Goal: Task Accomplishment & Management: Manage account settings

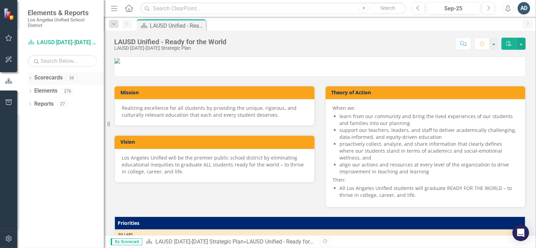
click at [29, 77] on icon "Dropdown" at bounding box center [30, 79] width 5 height 4
click at [47, 89] on link "LAUSD [DATE]-[DATE] Strategic Plan" at bounding box center [71, 91] width 66 height 8
click at [33, 91] on icon "Dropdown" at bounding box center [33, 91] width 5 height 4
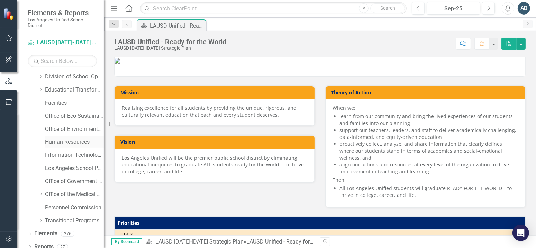
scroll to position [98, 0]
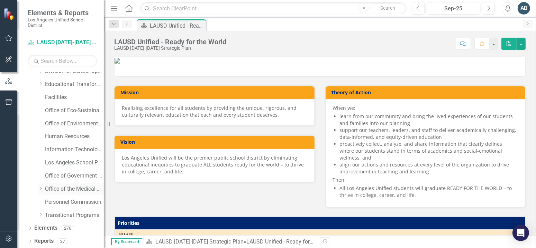
click at [64, 189] on link "Office of the Medical Director" at bounding box center [74, 189] width 59 height 8
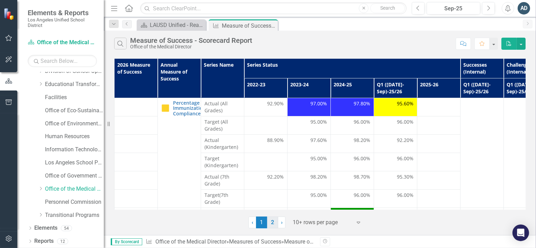
click at [275, 225] on link "2" at bounding box center [272, 223] width 11 height 12
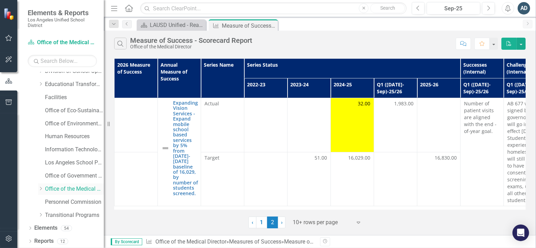
click at [42, 188] on icon "Dropdown" at bounding box center [40, 189] width 5 height 4
click at [62, 200] on link "Office of Health Emergency Response and Support" at bounding box center [78, 203] width 52 height 8
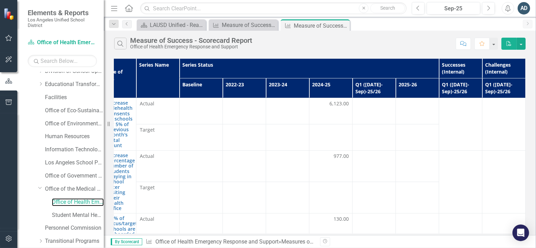
scroll to position [0, 36]
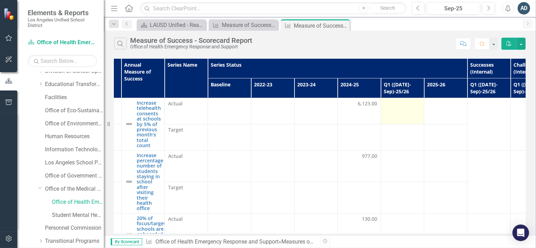
click at [398, 108] on td at bounding box center [402, 111] width 43 height 26
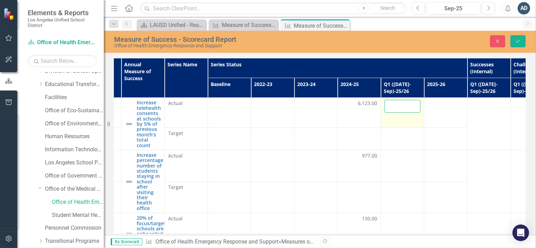
click at [398, 108] on input "number" at bounding box center [402, 106] width 36 height 13
type input "3113.0"
click button "Save" at bounding box center [517, 41] width 15 height 12
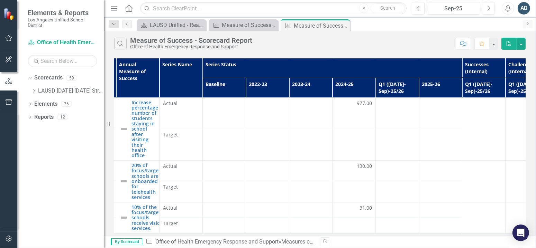
scroll to position [56, 47]
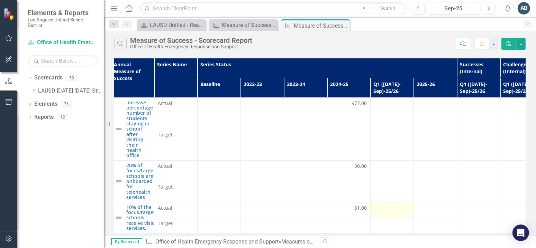
click at [382, 205] on div at bounding box center [392, 209] width 36 height 8
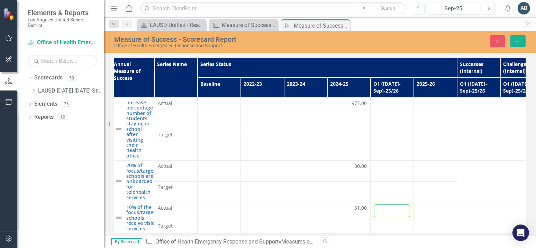
click at [382, 205] on input "number" at bounding box center [392, 211] width 36 height 13
type input "10"
click at [422, 207] on div at bounding box center [435, 209] width 36 height 8
click at [410, 205] on td "10" at bounding box center [391, 211] width 43 height 18
click at [521, 38] on button "Save" at bounding box center [517, 41] width 15 height 12
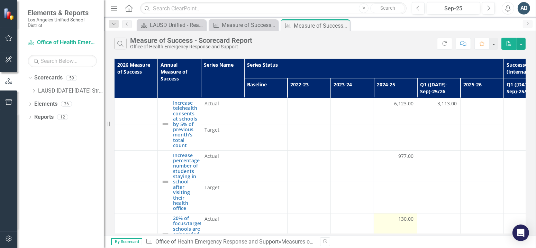
scroll to position [35, 0]
